Goal: Transaction & Acquisition: Obtain resource

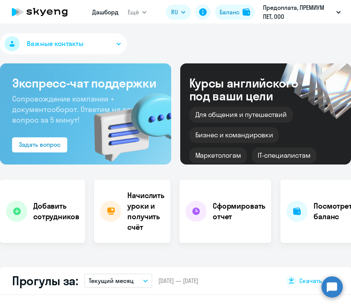
select select "30"
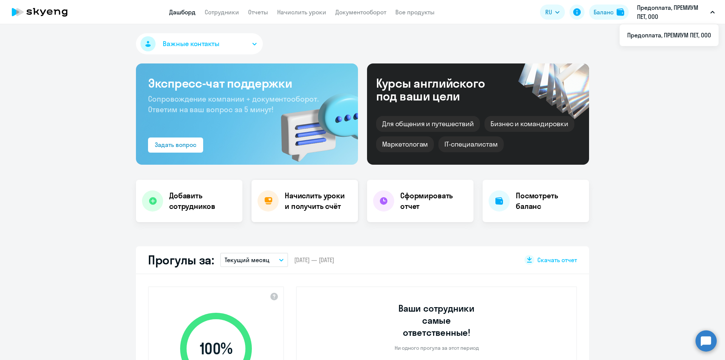
click at [333, 212] on div "Начислить уроки и получить счёт" at bounding box center [305, 201] width 107 height 42
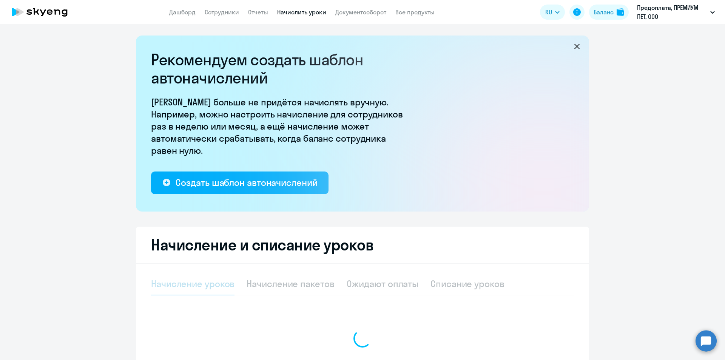
select select "10"
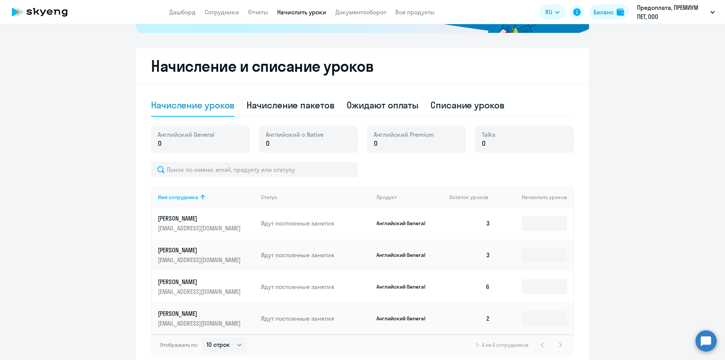
scroll to position [225, 0]
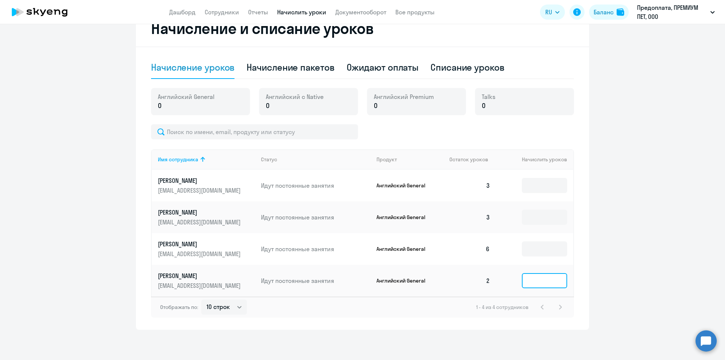
click at [351, 279] on input at bounding box center [544, 280] width 45 height 15
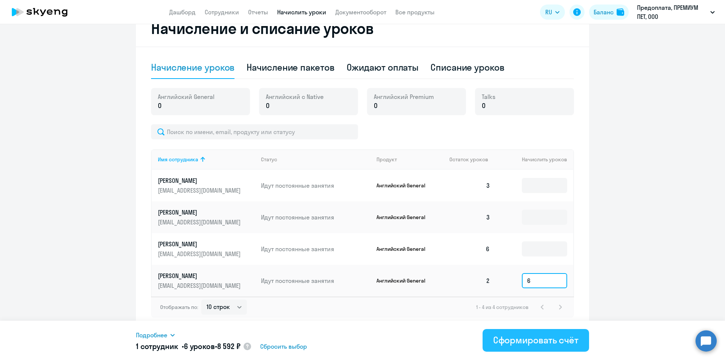
type input "6"
click at [351, 306] on div "Сформировать счёт" at bounding box center [535, 340] width 85 height 12
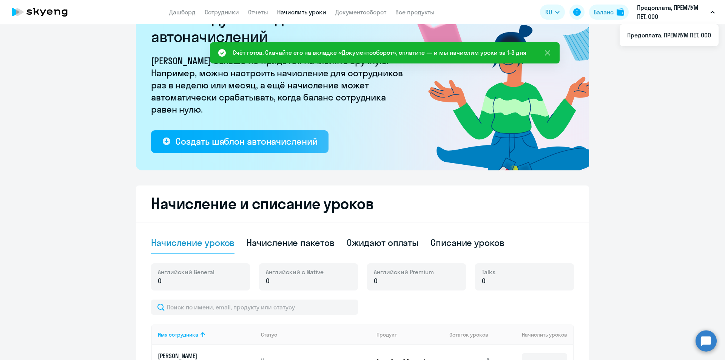
scroll to position [76, 0]
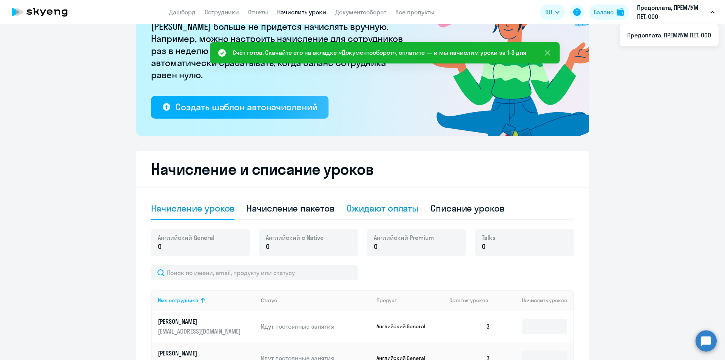
click at [351, 202] on div "Ожидают оплаты" at bounding box center [383, 208] width 72 height 23
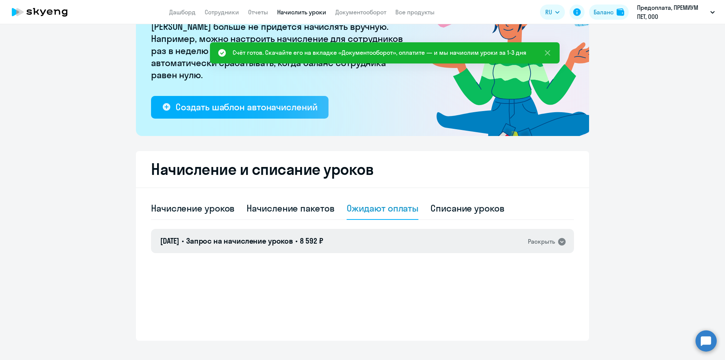
click at [351, 246] on div "Раскрыть" at bounding box center [541, 241] width 27 height 9
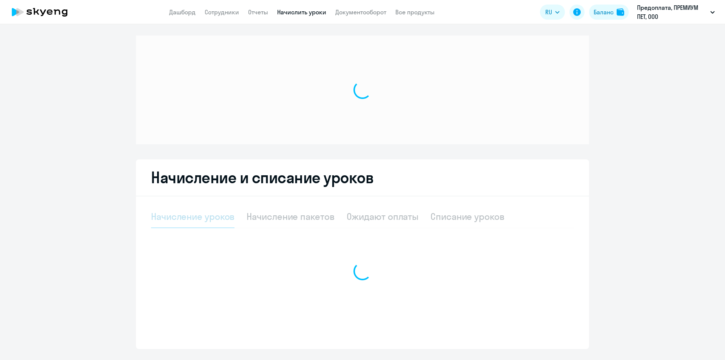
select select "10"
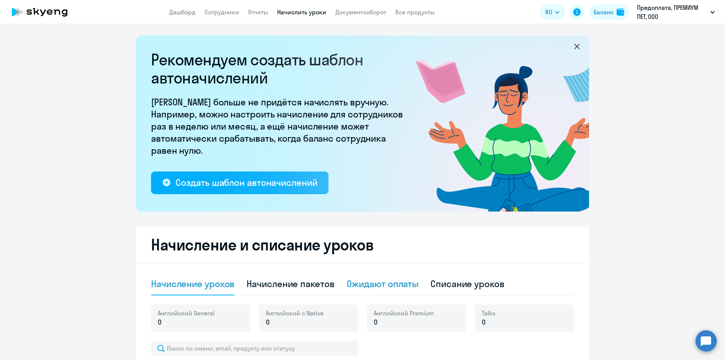
click at [393, 287] on div "Ожидают оплаты" at bounding box center [383, 284] width 72 height 12
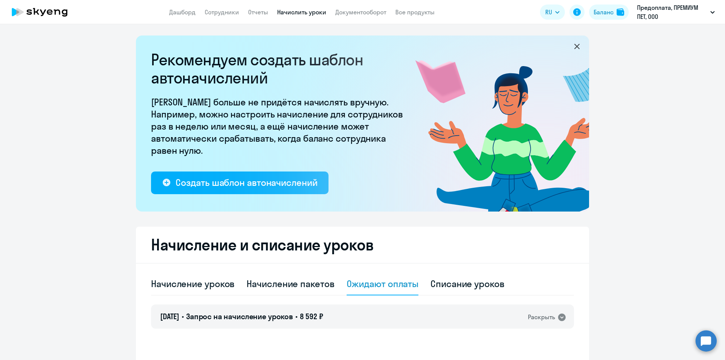
scroll to position [76, 0]
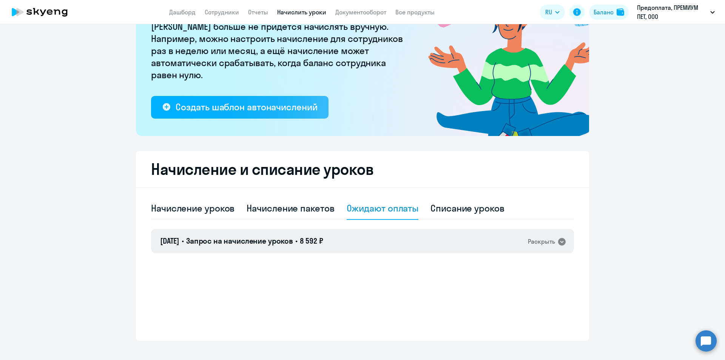
click at [558, 239] on icon at bounding box center [562, 242] width 8 height 8
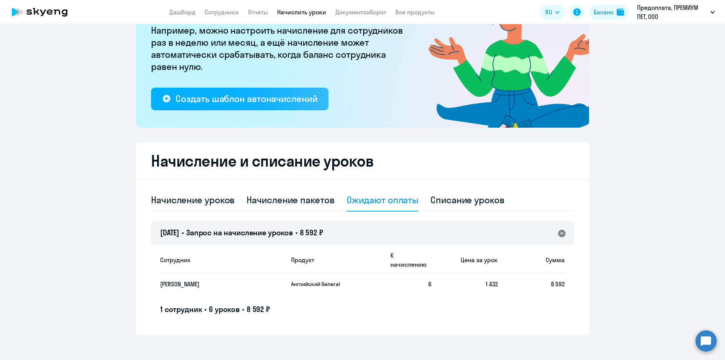
scroll to position [86, 0]
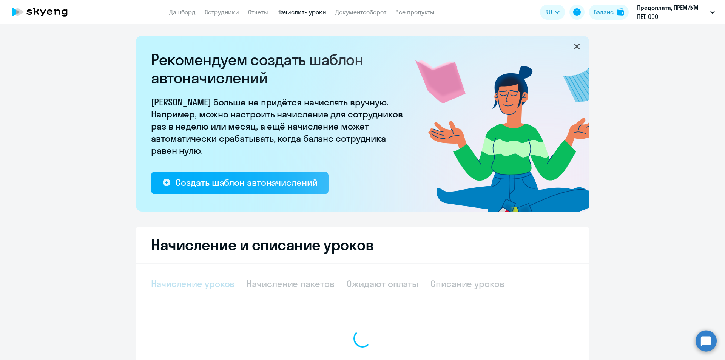
select select "10"
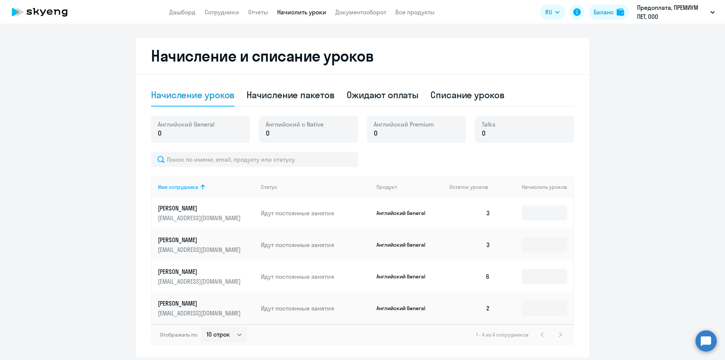
scroll to position [151, 0]
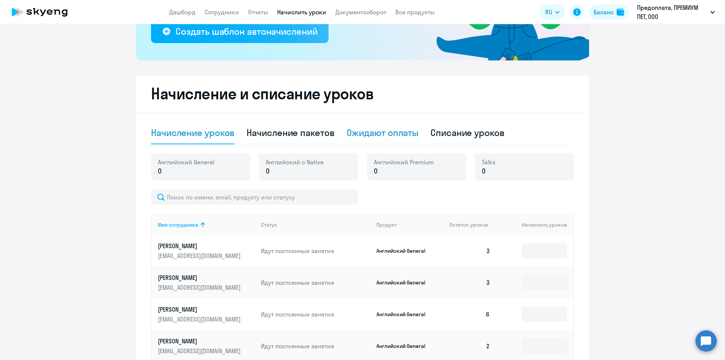
click at [412, 132] on div "Ожидают оплаты" at bounding box center [383, 133] width 72 height 12
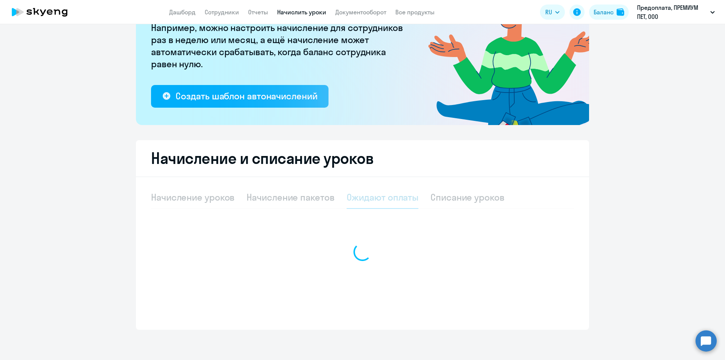
scroll to position [86, 0]
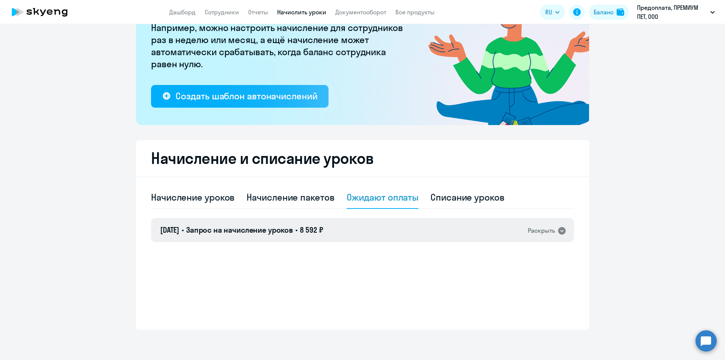
click at [542, 235] on div "Раскрыть" at bounding box center [541, 230] width 27 height 9
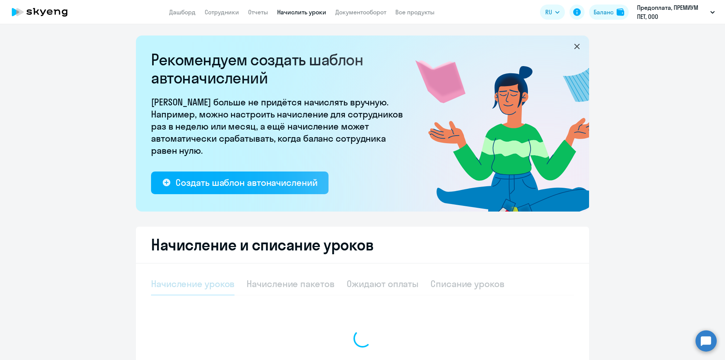
select select "10"
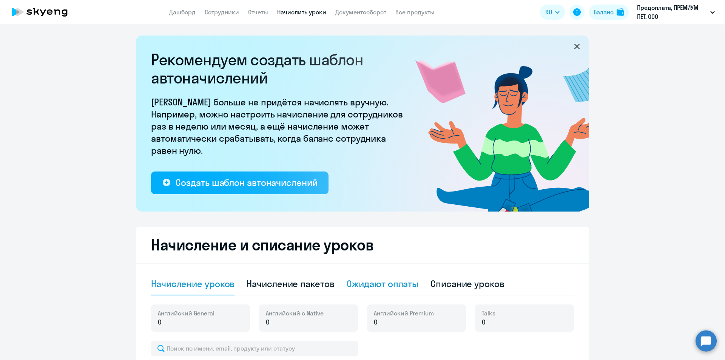
click at [383, 286] on div "Ожидают оплаты" at bounding box center [383, 284] width 72 height 12
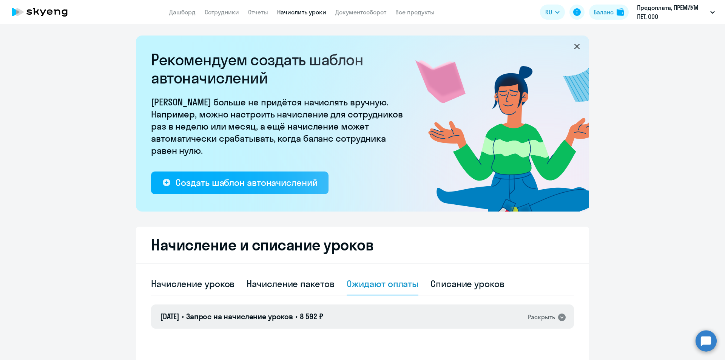
click at [531, 314] on div "Раскрыть" at bounding box center [541, 316] width 27 height 9
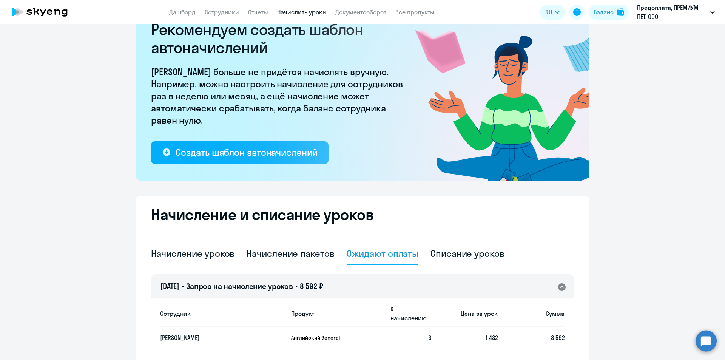
scroll to position [76, 0]
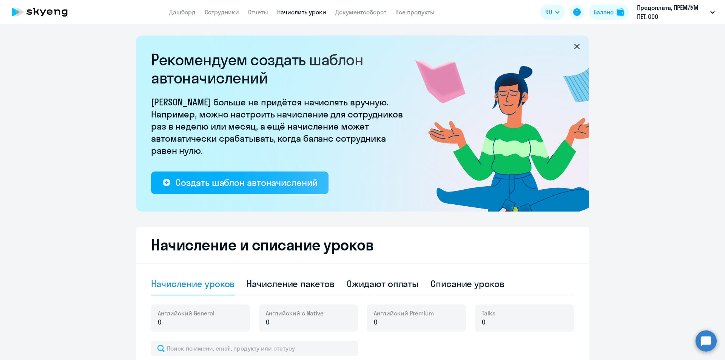
select select "10"
click at [357, 282] on div "Ожидают оплаты" at bounding box center [383, 284] width 72 height 12
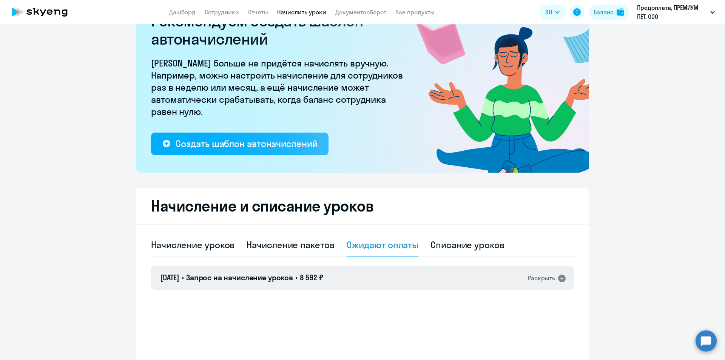
scroll to position [76, 0]
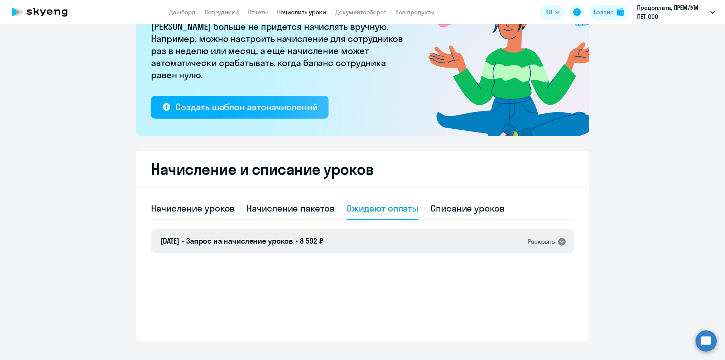
click at [540, 242] on div "Раскрыть" at bounding box center [541, 241] width 27 height 9
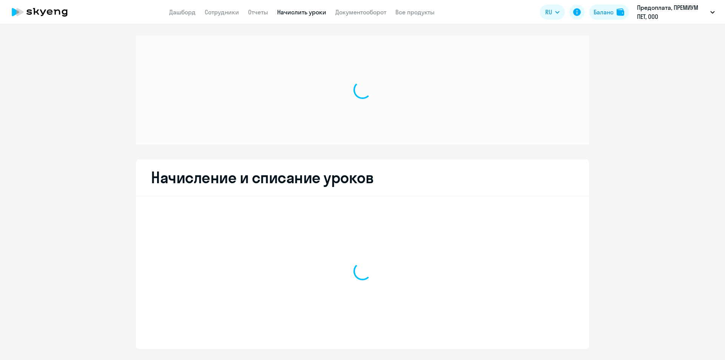
select select "10"
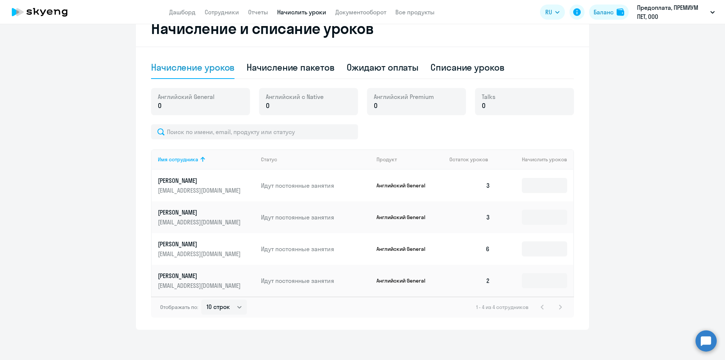
scroll to position [149, 0]
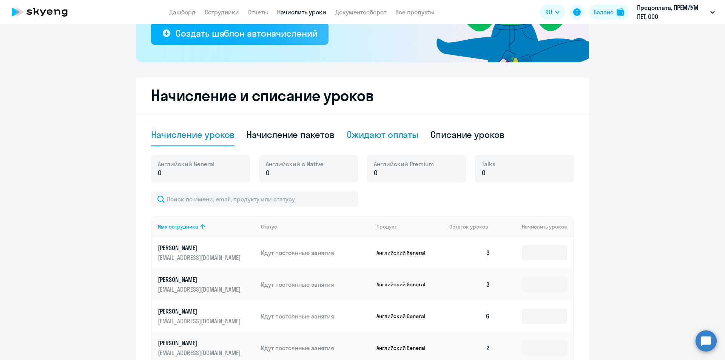
click at [369, 134] on div "Ожидают оплаты" at bounding box center [383, 134] width 72 height 12
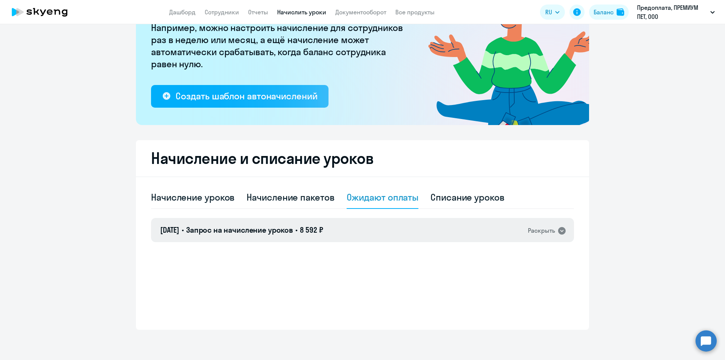
click at [556, 224] on div "18.09.2025 • Запрос на начисление уроков • 8 592 ₽ Раскрыть" at bounding box center [362, 230] width 423 height 24
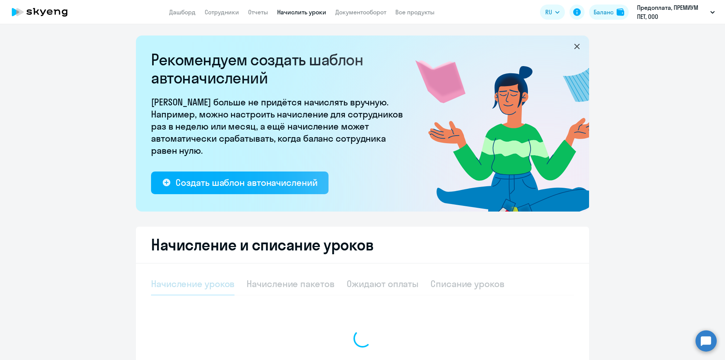
select select "10"
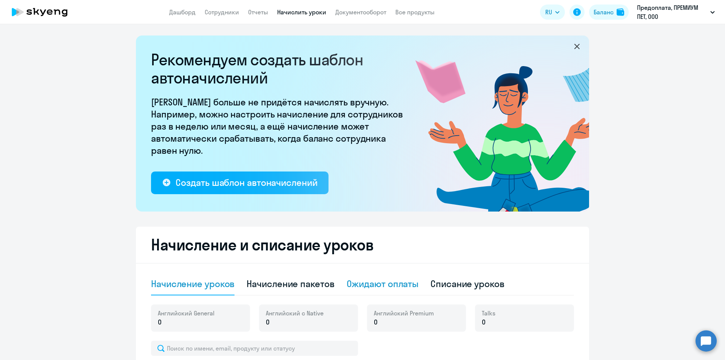
click at [369, 281] on div "Ожидают оплаты" at bounding box center [383, 284] width 72 height 12
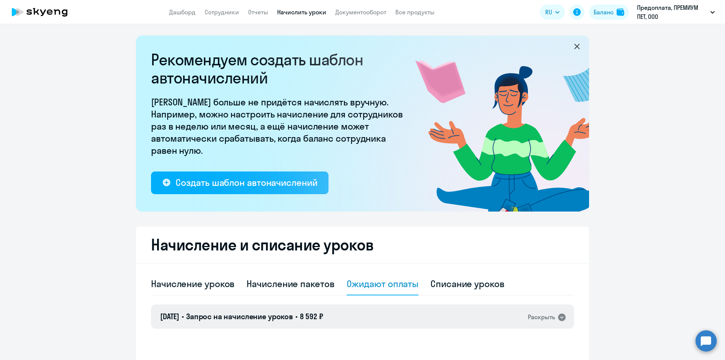
click at [500, 320] on div "[DATE] • Запрос на начисление уроков • 8 592 ₽ Раскрыть" at bounding box center [362, 316] width 423 height 24
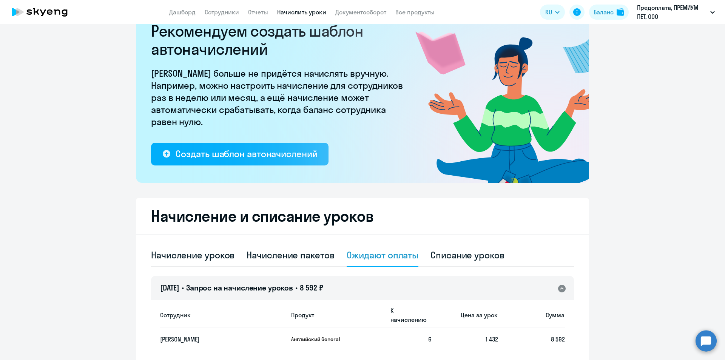
scroll to position [86, 0]
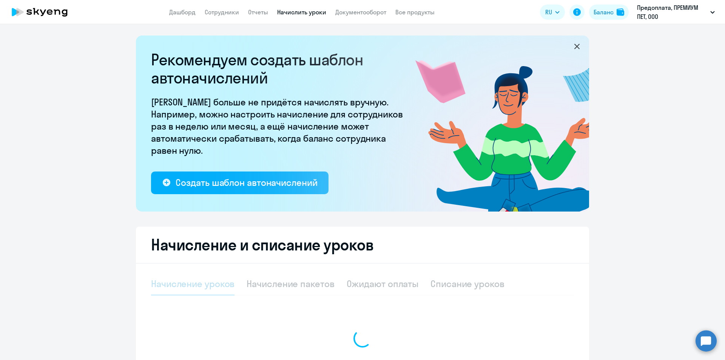
select select "10"
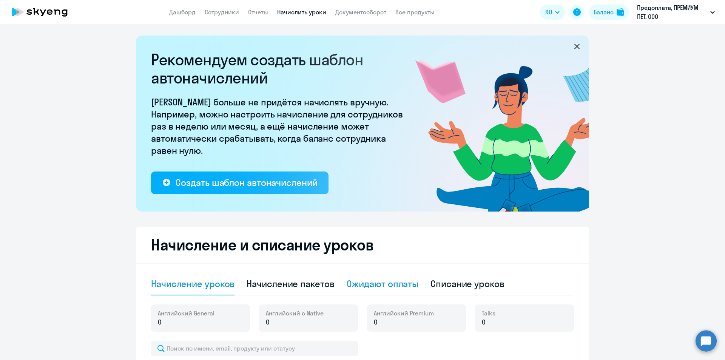
click at [359, 282] on div "Ожидают оплаты" at bounding box center [383, 284] width 72 height 12
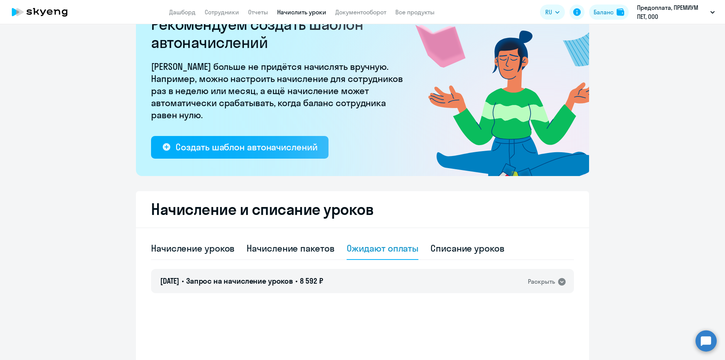
scroll to position [76, 0]
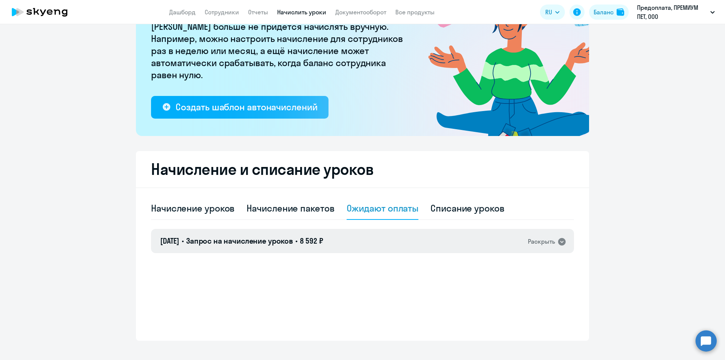
click at [500, 236] on div "[DATE] • Запрос на начисление уроков • 8 592 ₽ Раскрыть" at bounding box center [362, 241] width 423 height 24
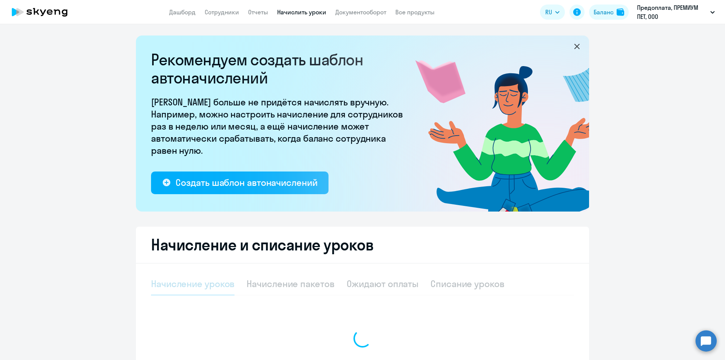
select select "10"
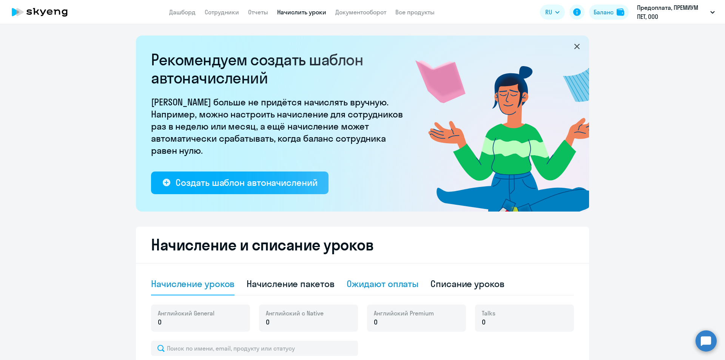
click at [400, 280] on div "Ожидают оплаты" at bounding box center [383, 284] width 72 height 12
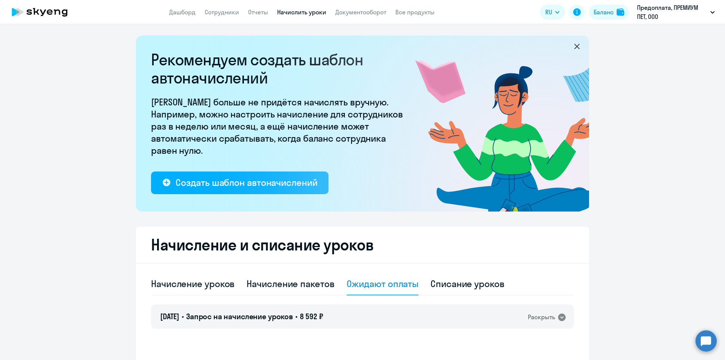
scroll to position [76, 0]
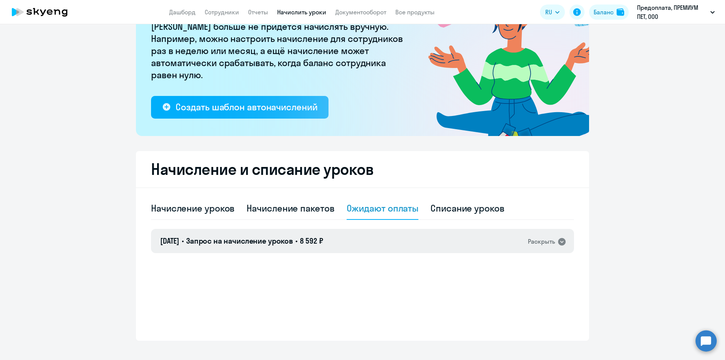
click at [451, 233] on div "[DATE] • Запрос на начисление уроков • 8 592 ₽ Раскрыть" at bounding box center [362, 241] width 423 height 24
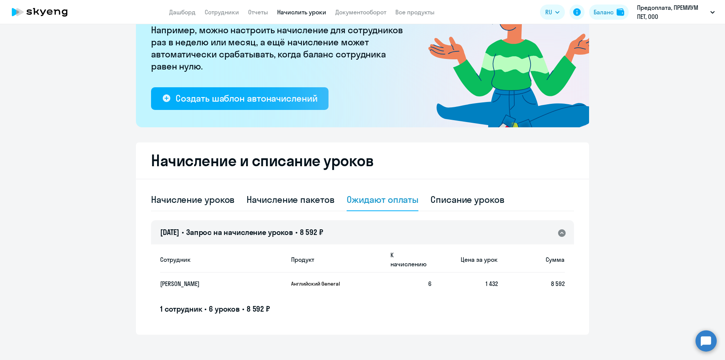
scroll to position [86, 0]
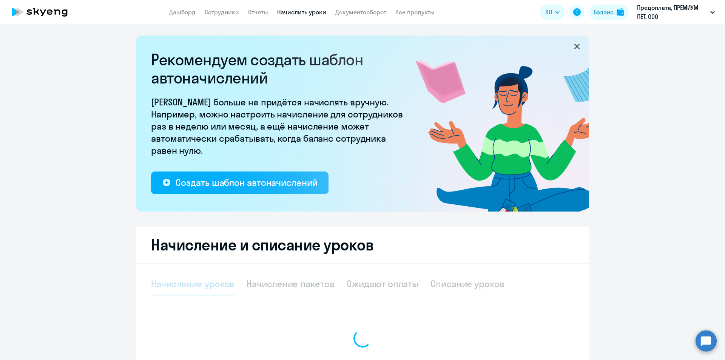
select select "10"
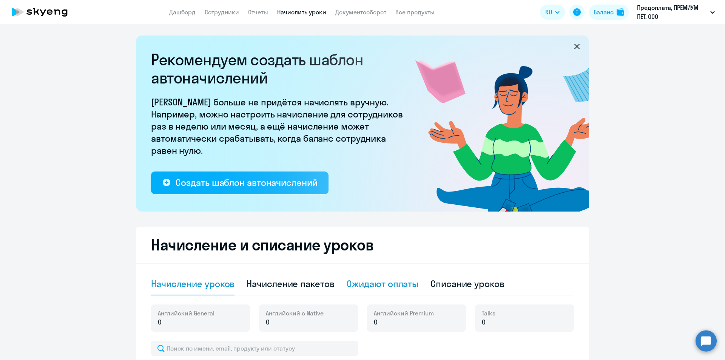
click at [398, 287] on div "Ожидают оплаты" at bounding box center [383, 284] width 72 height 12
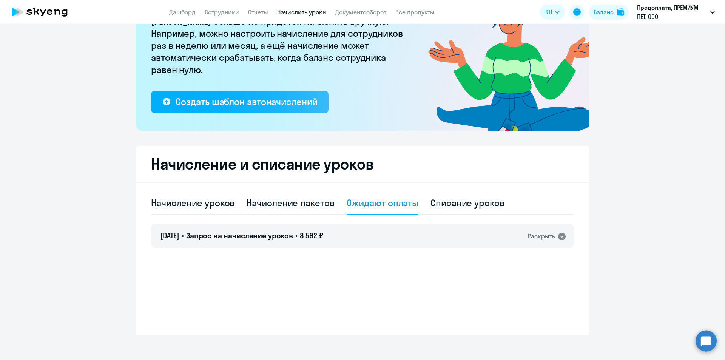
scroll to position [86, 0]
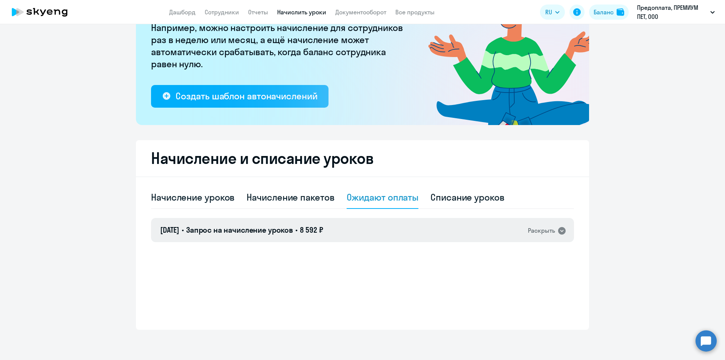
click at [468, 225] on div "[DATE] • Запрос на начисление уроков • 8 592 ₽ Раскрыть" at bounding box center [362, 230] width 423 height 24
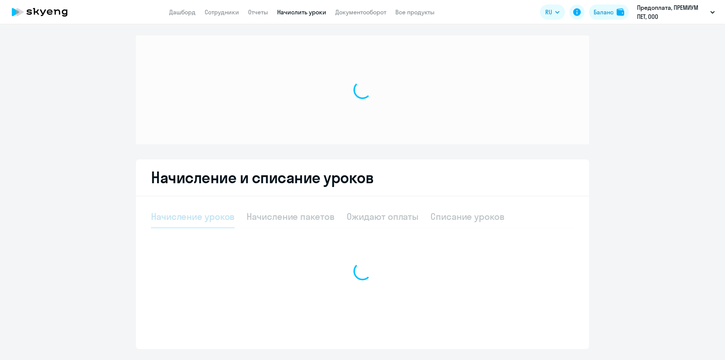
select select "10"
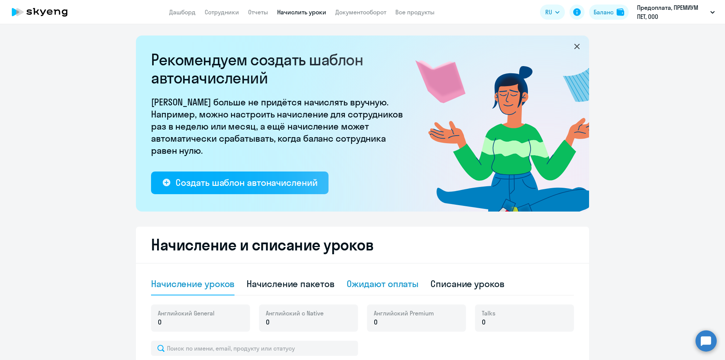
click at [385, 281] on div "Ожидают оплаты" at bounding box center [383, 284] width 72 height 12
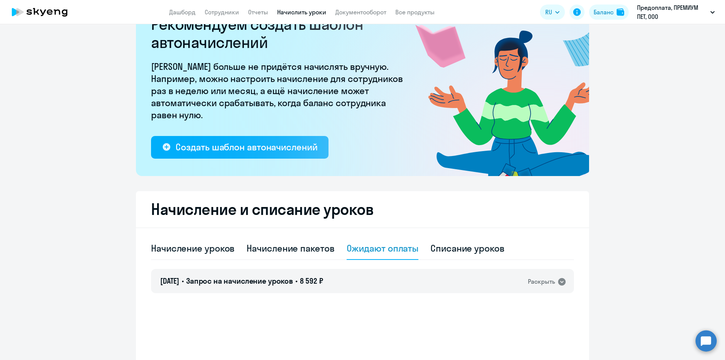
scroll to position [86, 0]
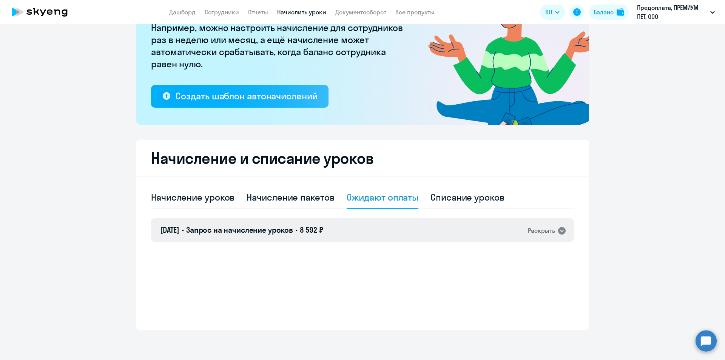
click at [506, 232] on div "[DATE] • Запрос на начисление уроков • 8 592 ₽ Раскрыть" at bounding box center [362, 230] width 423 height 24
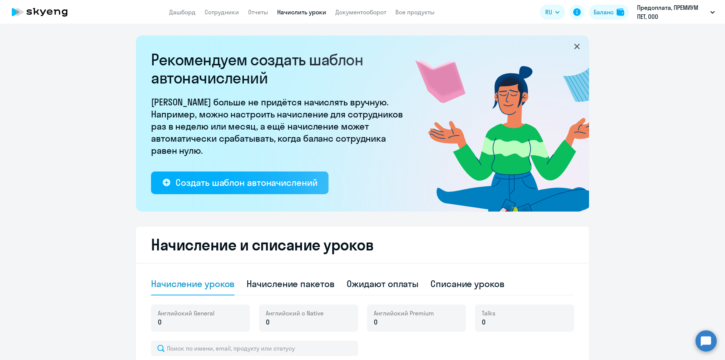
select select "10"
click at [393, 285] on div "Ожидают оплаты" at bounding box center [383, 284] width 72 height 12
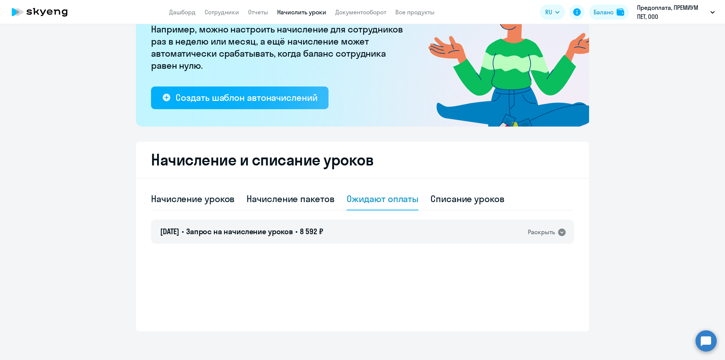
scroll to position [86, 0]
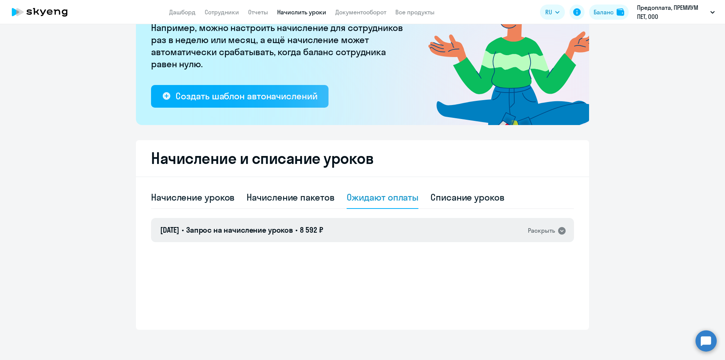
click at [537, 239] on div "[DATE] • Запрос на начисление уроков • 8 592 ₽ Раскрыть" at bounding box center [362, 230] width 423 height 24
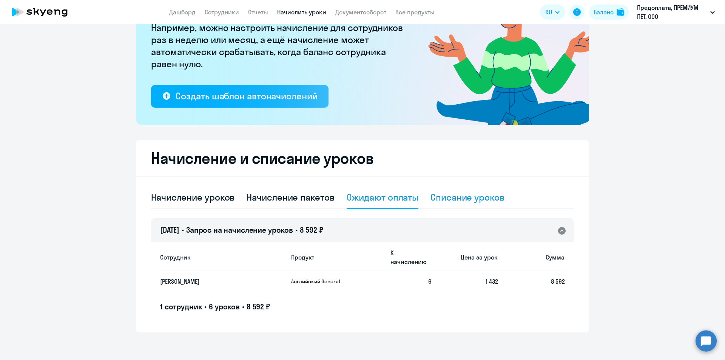
click at [457, 201] on div "Списание уроков" at bounding box center [468, 197] width 74 height 12
select select "10"
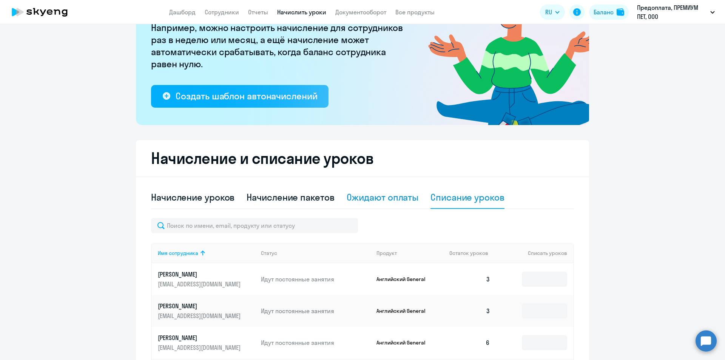
click at [369, 198] on div "Ожидают оплаты" at bounding box center [383, 197] width 72 height 12
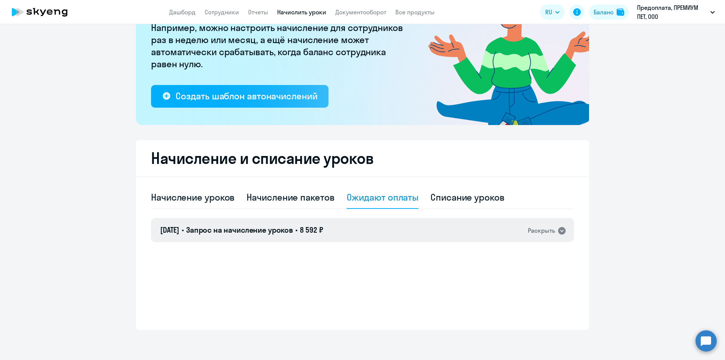
click at [405, 237] on div "[DATE] • Запрос на начисление уроков • 8 592 ₽ Раскрыть" at bounding box center [362, 230] width 423 height 24
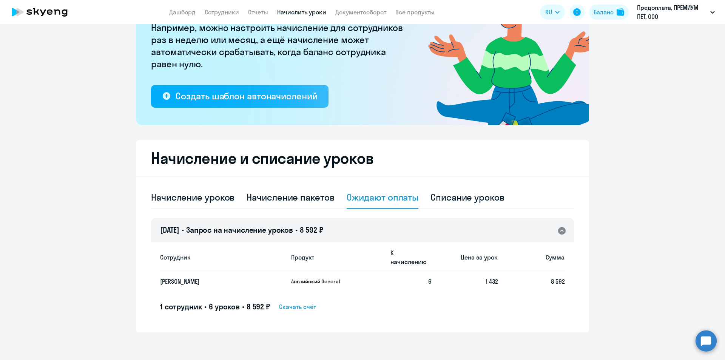
click at [296, 302] on span "Скачать счёт" at bounding box center [297, 306] width 37 height 9
click at [306, 302] on span "Скачать счёт" at bounding box center [297, 306] width 37 height 9
